Goal: Task Accomplishment & Management: Complete application form

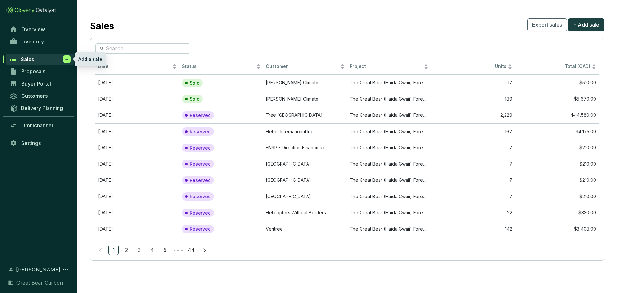
click at [65, 58] on icon at bounding box center [66, 59] width 5 height 6
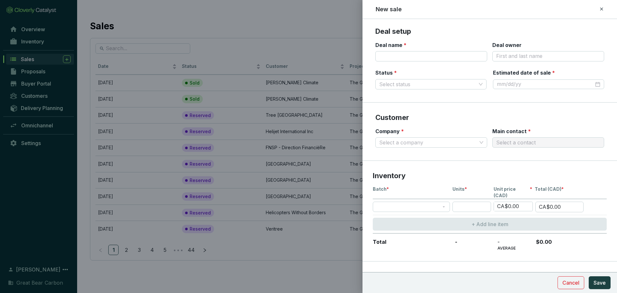
click at [406, 8] on icon at bounding box center [601, 9] width 5 height 8
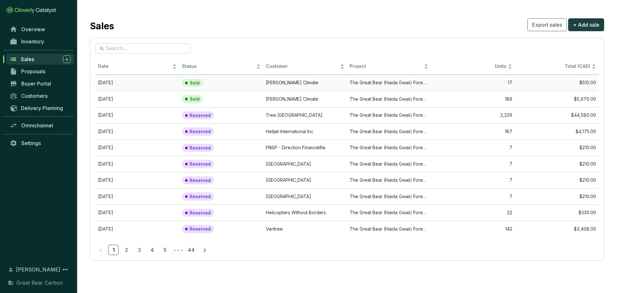
click at [278, 83] on td "[PERSON_NAME] Climate" at bounding box center [305, 83] width 84 height 16
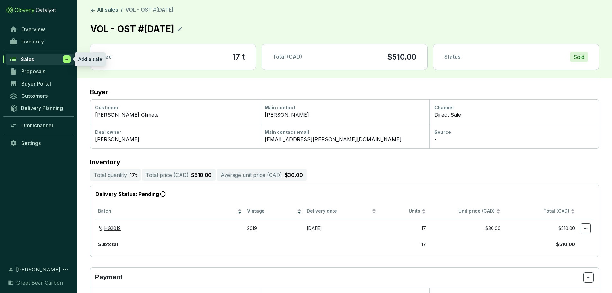
click at [64, 62] on span at bounding box center [67, 59] width 8 height 8
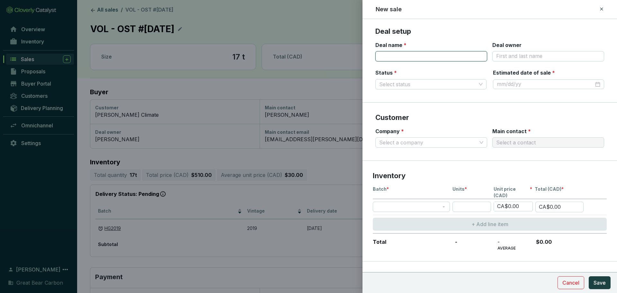
click at [391, 57] on input "Deal name *" at bounding box center [431, 56] width 112 height 10
type input "VOL - CZB #[DATE]"
type input "[PERSON_NAME]"
click at [406, 86] on input "Status *" at bounding box center [427, 84] width 97 height 10
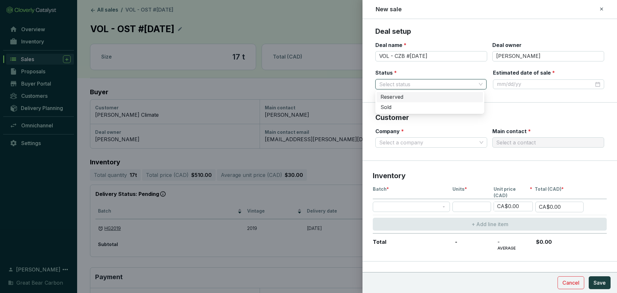
click at [406, 96] on div "Reserved" at bounding box center [429, 96] width 99 height 7
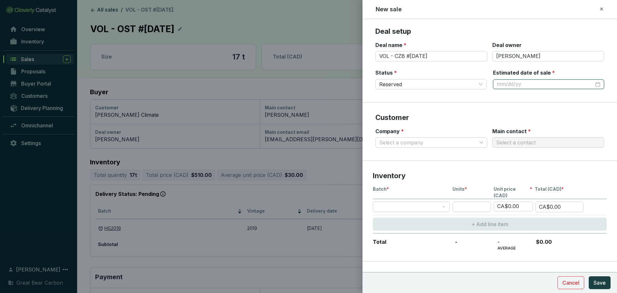
click at [406, 83] on input "Estimated date of sale *" at bounding box center [544, 84] width 97 height 7
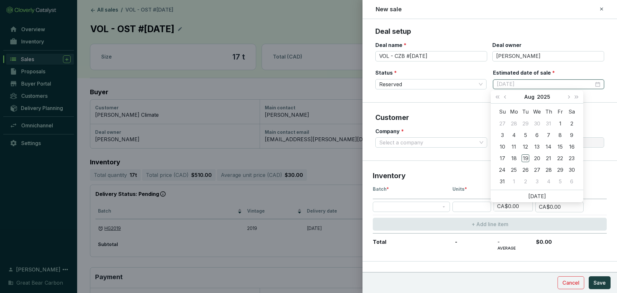
type input "[DATE]"
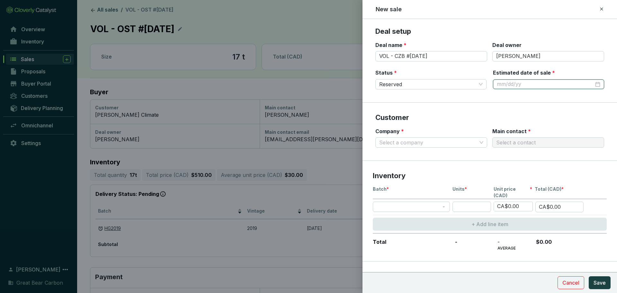
click at [406, 85] on div at bounding box center [547, 84] width 103 height 7
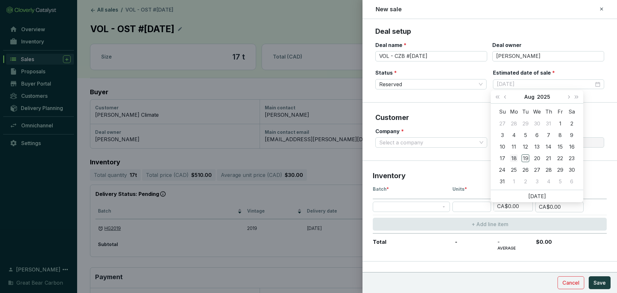
click at [406, 156] on div "18" at bounding box center [514, 158] width 8 height 8
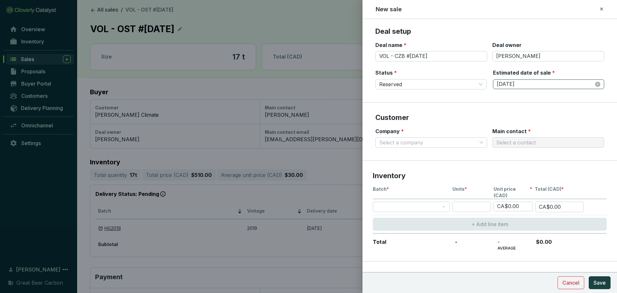
click at [406, 84] on div "[DATE]" at bounding box center [548, 84] width 111 height 10
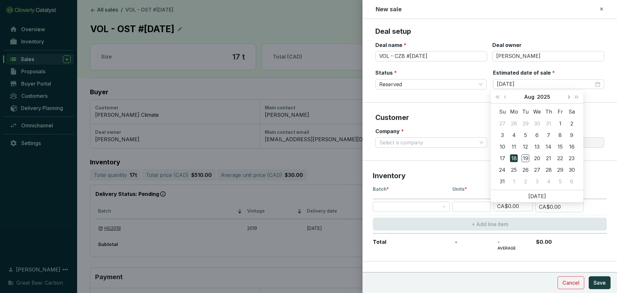
click at [406, 98] on span "Next month (PageDown)" at bounding box center [567, 96] width 3 height 3
type input "[DATE]"
click at [406, 145] on div "18" at bounding box center [548, 147] width 8 height 8
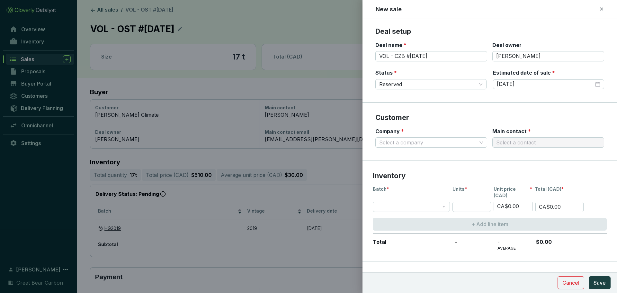
click at [406, 109] on section "Customer Company * Select a company Main contact * Select a contact" at bounding box center [489, 131] width 254 height 58
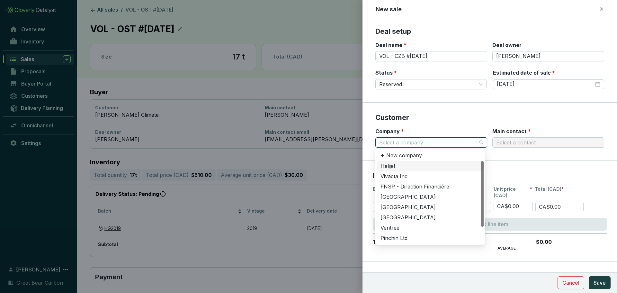
click at [406, 145] on input "Company *" at bounding box center [428, 142] width 98 height 10
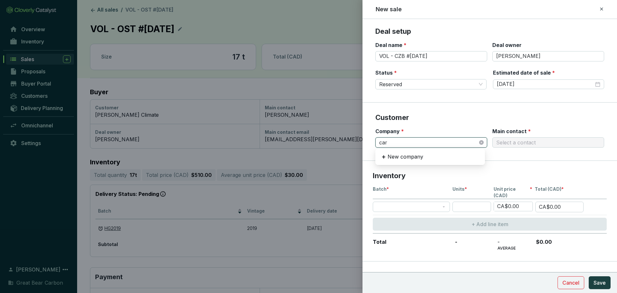
type input "carb"
click at [406, 165] on div "CarbonZero" at bounding box center [429, 165] width 99 height 7
click at [406, 142] on input "Main contact *" at bounding box center [545, 142] width 98 height 10
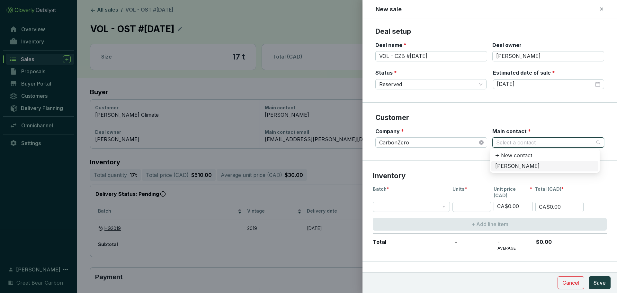
click at [406, 166] on div "[PERSON_NAME]" at bounding box center [544, 165] width 99 height 7
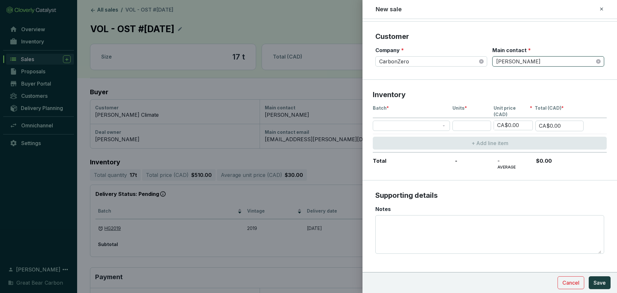
scroll to position [81, 0]
click at [406, 120] on span at bounding box center [410, 125] width 69 height 10
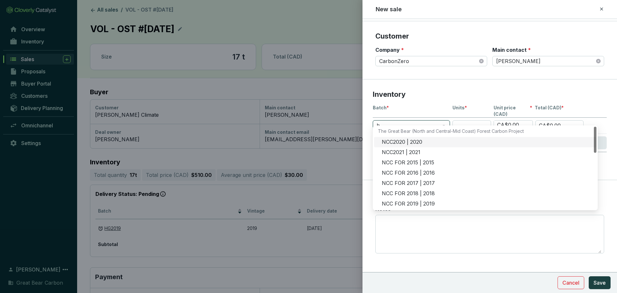
type input "hg"
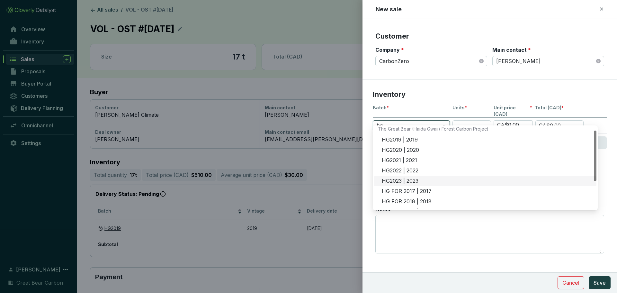
scroll to position [0, 0]
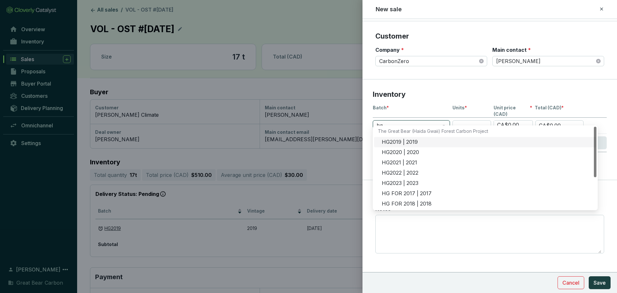
click at [406, 138] on div "HG2019 | 2019" at bounding box center [485, 142] width 222 height 10
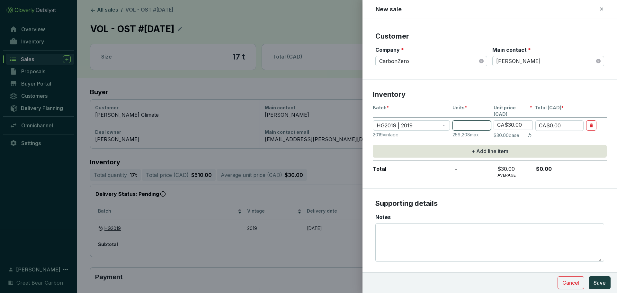
click at [406, 120] on input "number" at bounding box center [471, 125] width 39 height 10
type input "2"
type input "CA$60.00"
type input "25"
type input "CA$750.00"
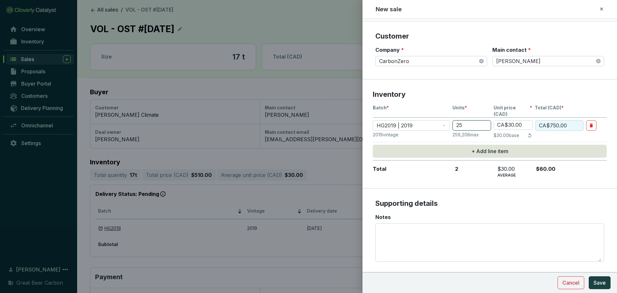
type input "255"
type input "CA$7,650.00"
type input "2552"
type input "CA$76,560.00"
type input "2552"
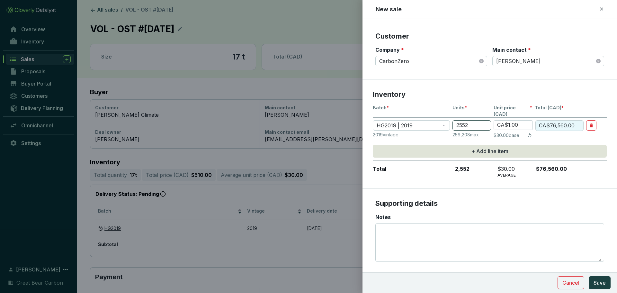
type input "CA$1.00"
type input "CA$2,552.00"
type input "CA$15.00"
type input "CA$38,280.00"
type input "CA$15.00"
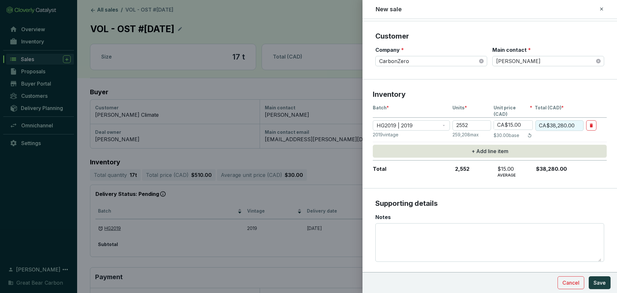
click at [406, 170] on p "2,552" at bounding box center [471, 171] width 39 height 12
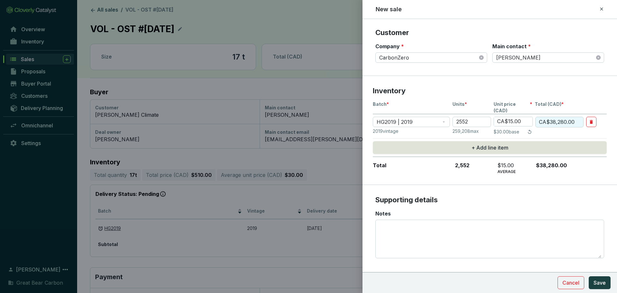
scroll to position [90, 0]
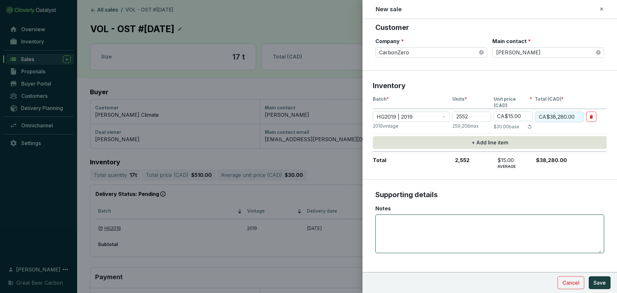
click at [406, 202] on textarea "Notes" at bounding box center [489, 234] width 223 height 38
click at [405, 202] on textarea "Notes" at bounding box center [489, 234] width 223 height 38
type textarea "P"
click at [406, 202] on textarea "Notes" at bounding box center [489, 234] width 223 height 38
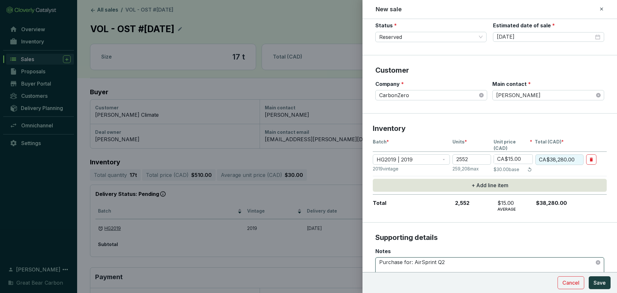
scroll to position [0, 0]
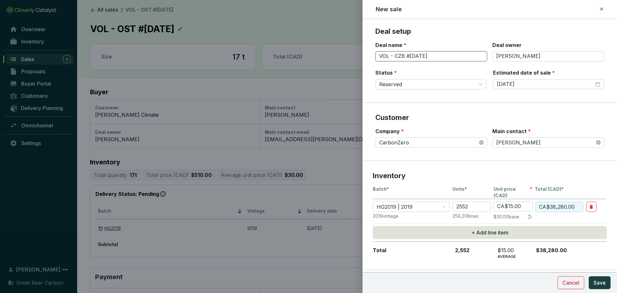
type textarea "Purchase for: AirSprint Q2"
click at [386, 54] on input "VOL - CZB #[DATE]" at bounding box center [431, 56] width 112 height 10
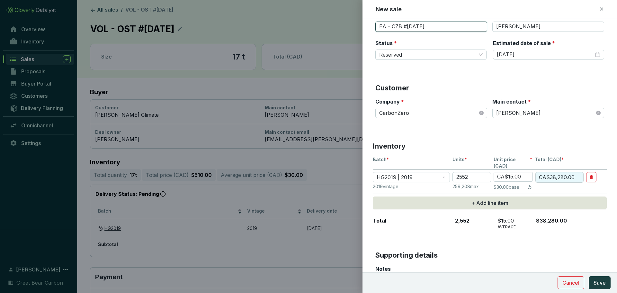
scroll to position [90, 0]
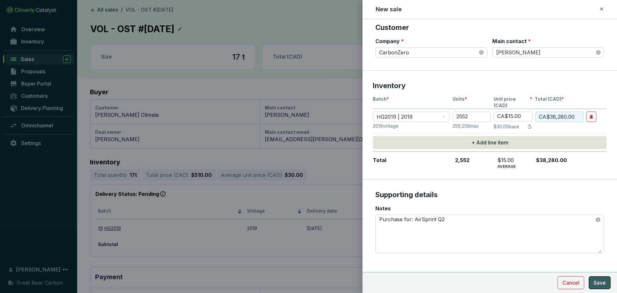
type input "EA - CZB #[DATE]"
click at [406, 202] on button "Save" at bounding box center [599, 282] width 22 height 13
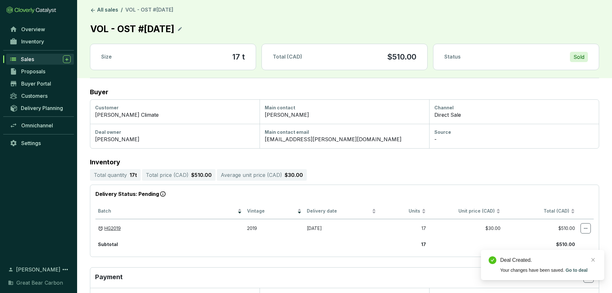
click at [32, 60] on span "Sales" at bounding box center [27, 59] width 13 height 6
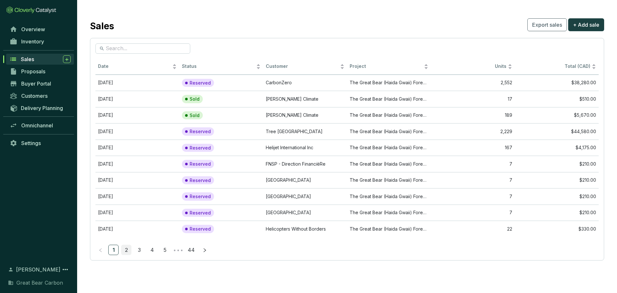
click at [124, 202] on link "2" at bounding box center [126, 250] width 10 height 10
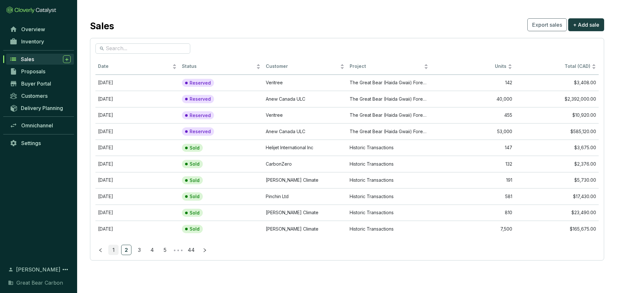
click at [110, 202] on link "1" at bounding box center [114, 250] width 10 height 10
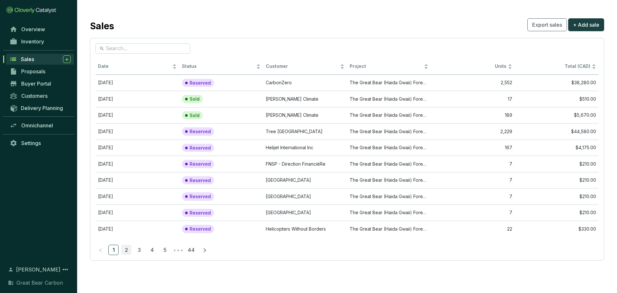
click at [125, 202] on link "2" at bounding box center [126, 250] width 10 height 10
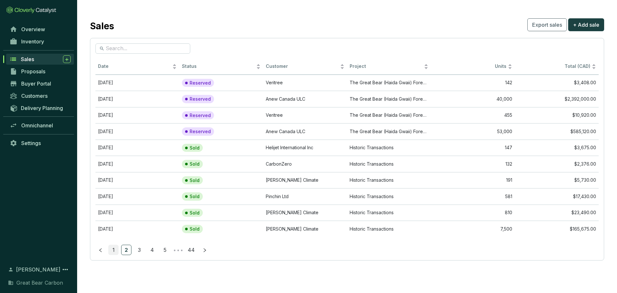
click at [115, 202] on link "1" at bounding box center [114, 250] width 10 height 10
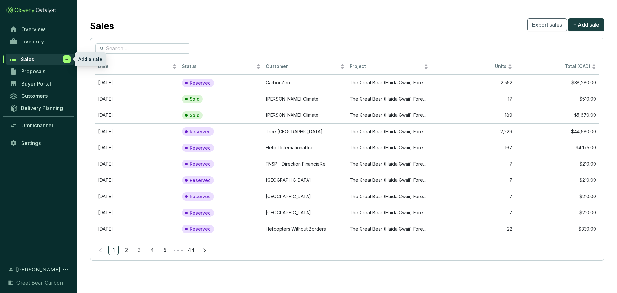
click at [67, 57] on icon at bounding box center [66, 59] width 5 height 6
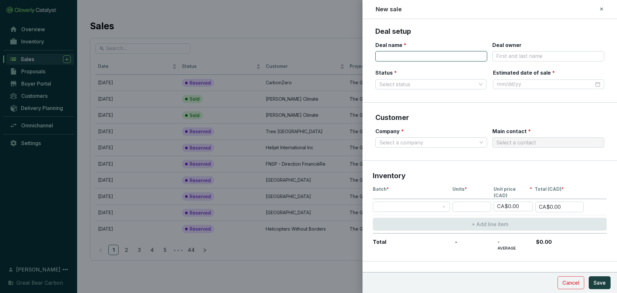
click at [406, 56] on input "Deal name *" at bounding box center [431, 56] width 112 height 10
click at [406, 53] on input "VOL -" at bounding box center [431, 56] width 112 height 10
type input "VOL - ANW #[DATE]"
type input "[PERSON_NAME]"
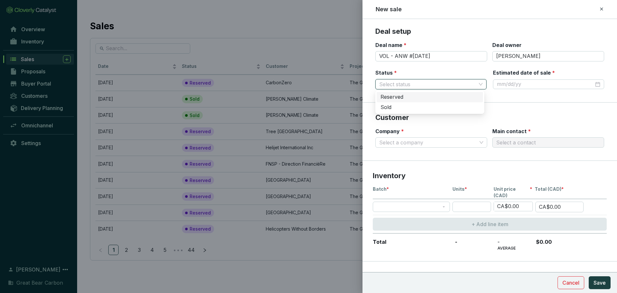
click at [405, 82] on input "Status *" at bounding box center [427, 84] width 97 height 10
click at [403, 98] on div "Reserved" at bounding box center [429, 96] width 99 height 7
click at [406, 85] on div at bounding box center [547, 84] width 103 height 7
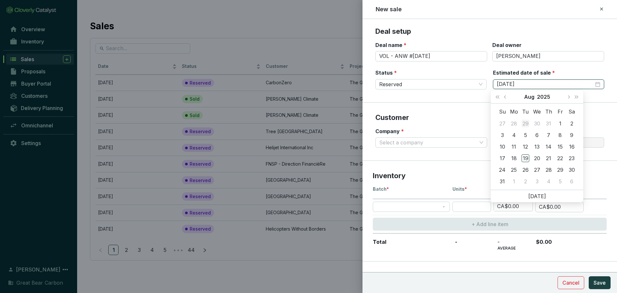
type input "[DATE]"
click at [406, 97] on span "Next month (PageDown)" at bounding box center [567, 96] width 3 height 3
type input "[DATE]"
click at [406, 146] on div "18" at bounding box center [548, 147] width 8 height 8
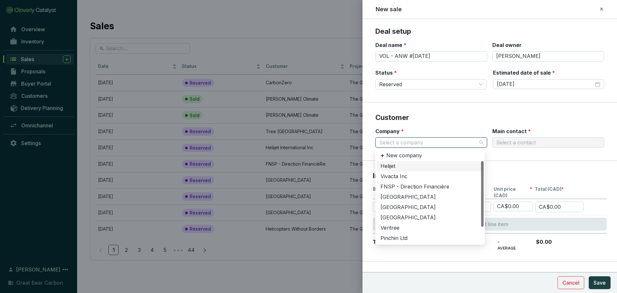
click at [406, 140] on input "Company *" at bounding box center [428, 142] width 98 height 10
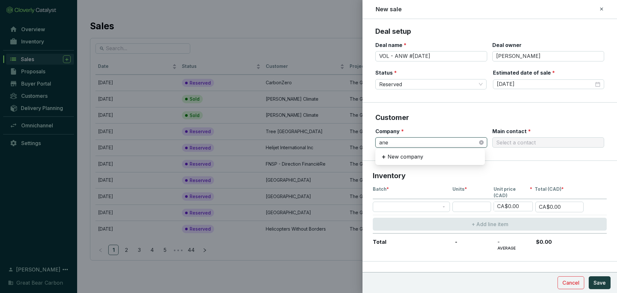
type input "anew"
click at [406, 165] on div "Anew Canada ULC" at bounding box center [429, 165] width 99 height 7
click at [406, 141] on input "Main contact *" at bounding box center [545, 142] width 98 height 10
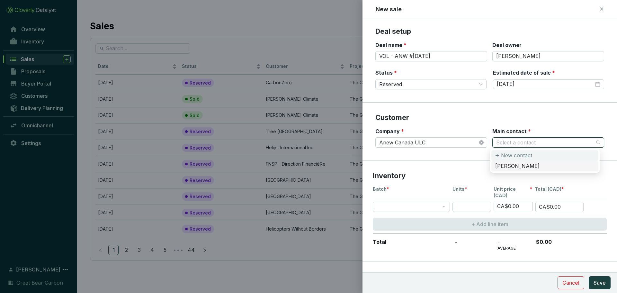
click at [406, 155] on p "New contact" at bounding box center [516, 155] width 31 height 7
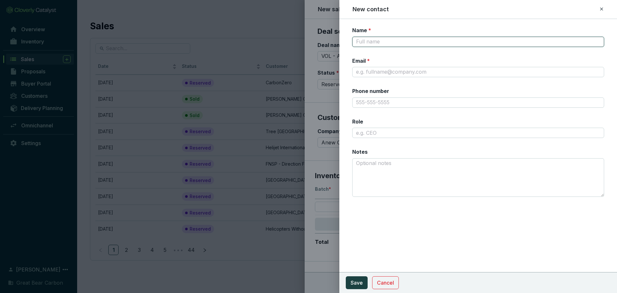
click at [370, 40] on input "Name *" at bounding box center [478, 42] width 252 height 10
type input "[PERSON_NAME]"
click at [361, 73] on input "Email *" at bounding box center [478, 72] width 252 height 10
paste input "[EMAIL_ADDRESS][DOMAIN_NAME]"
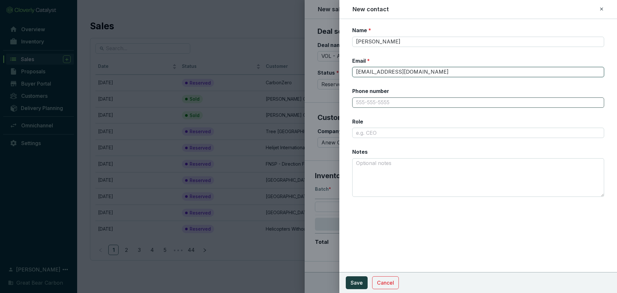
type input "[EMAIL_ADDRESS][DOMAIN_NAME]"
click at [382, 102] on input "Phone number" at bounding box center [478, 102] width 252 height 10
click at [364, 102] on input "6162145020" at bounding box center [478, 102] width 252 height 10
type input "[PHONE_NUMBER]"
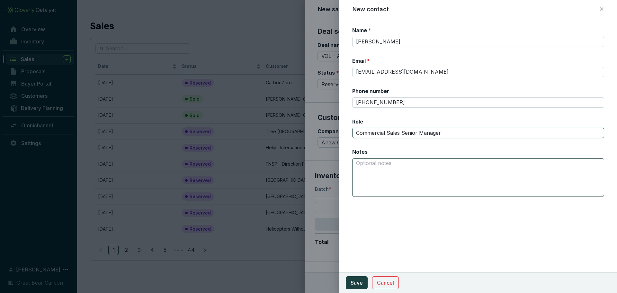
type input "Commercial Sales Senior Manager"
type textarea "S"
type textarea "P"
click at [357, 202] on span "Save" at bounding box center [356, 282] width 12 height 8
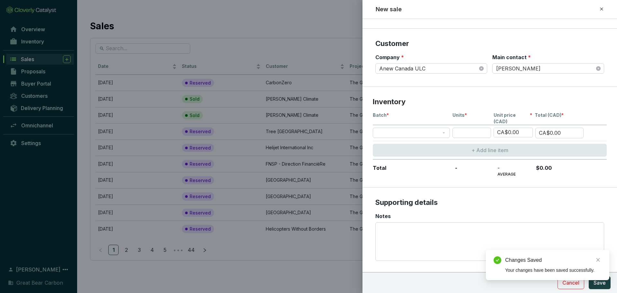
scroll to position [82, 0]
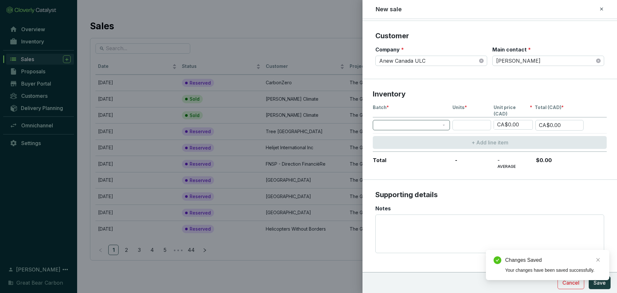
click at [403, 121] on span at bounding box center [410, 125] width 69 height 10
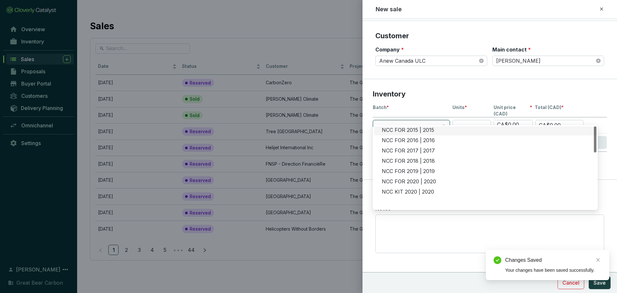
scroll to position [0, 0]
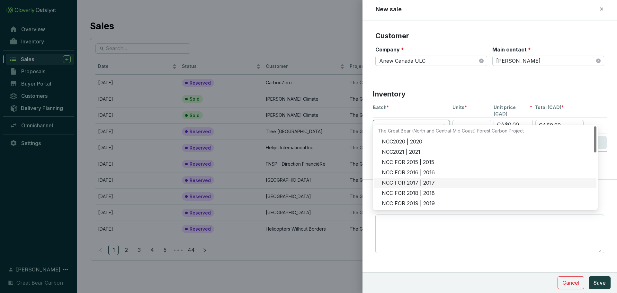
click at [404, 182] on div "NCC FOR 2017 | 2017" at bounding box center [487, 182] width 211 height 7
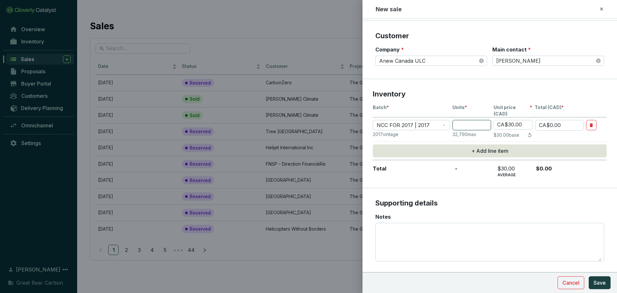
click at [406, 121] on input "number" at bounding box center [471, 125] width 39 height 10
type input "3"
type input "CA$90.00"
type input "30"
type input "CA$900.00"
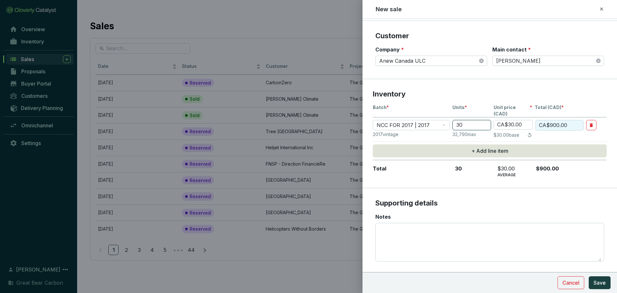
type input "300"
type input "CA$9,000.00"
type input "3000"
type input "CA$90,000.00"
type input "3000"
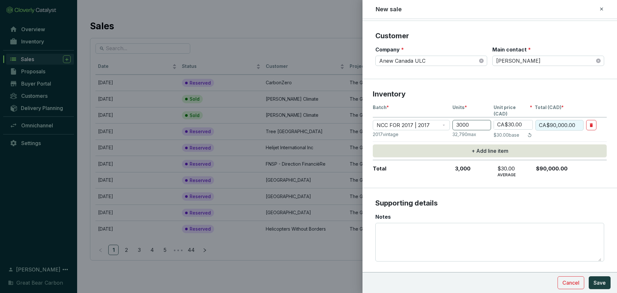
type input "CA$1.00"
type input "CA$3,000.00"
type input "CA$10.00"
type input "CA$30,000.00"
type input "CA$10.00"
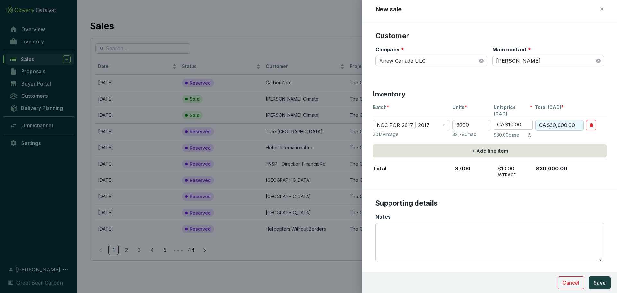
click at [406, 165] on p "3,000" at bounding box center [471, 171] width 39 height 12
click at [406, 202] on textarea "Notes" at bounding box center [489, 242] width 223 height 38
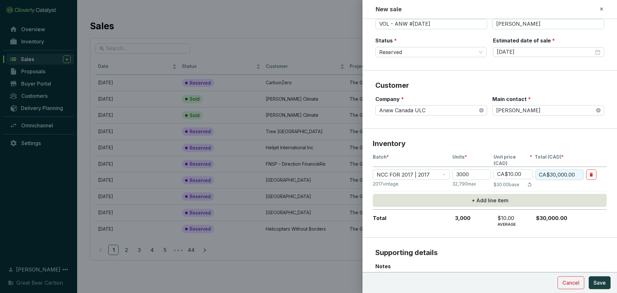
scroll to position [90, 0]
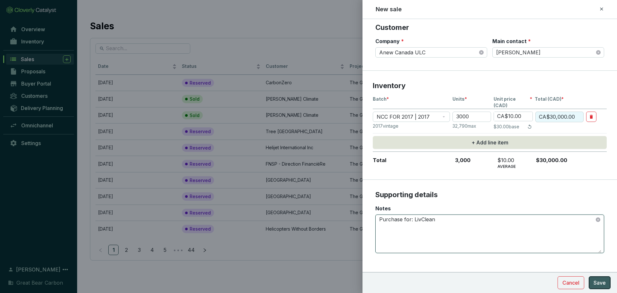
type textarea "Purchase for: LivClean"
click at [406, 202] on span "Save" at bounding box center [599, 282] width 12 height 8
